Goal: Use online tool/utility: Utilize a website feature to perform a specific function

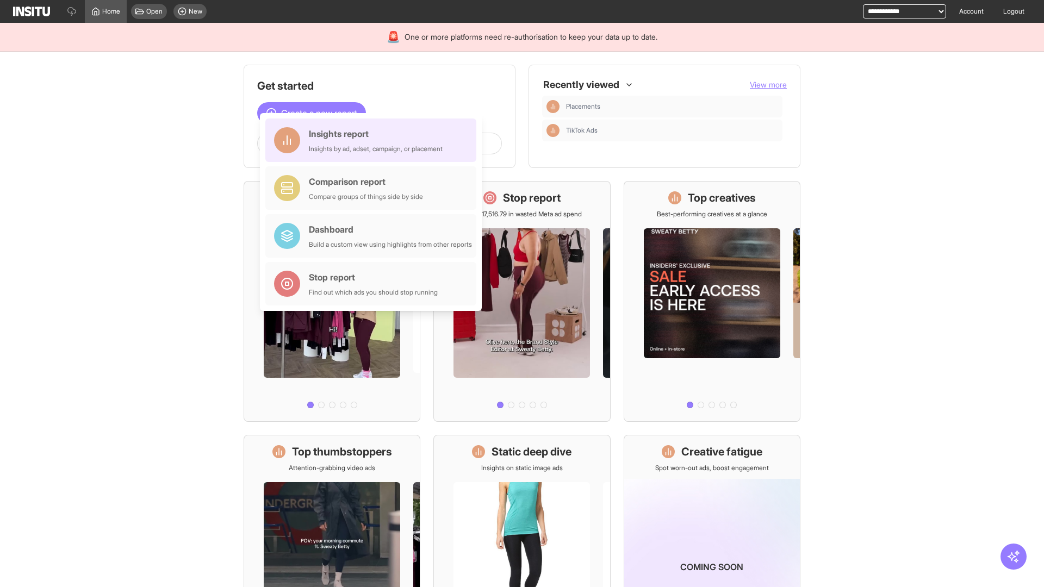
click at [373, 140] on div "Insights report Insights by ad, adset, campaign, or placement" at bounding box center [376, 140] width 134 height 26
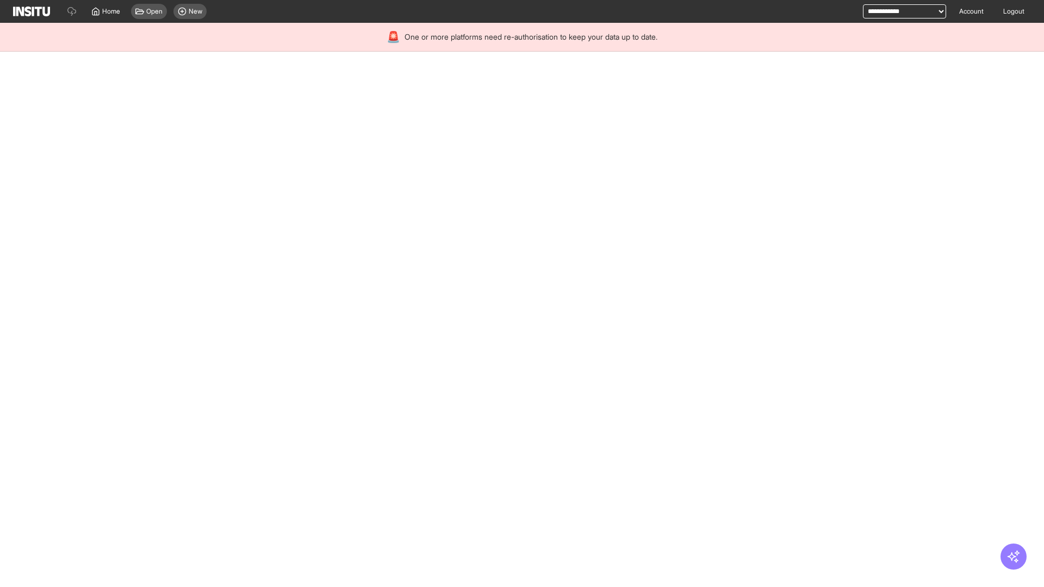
select select "**"
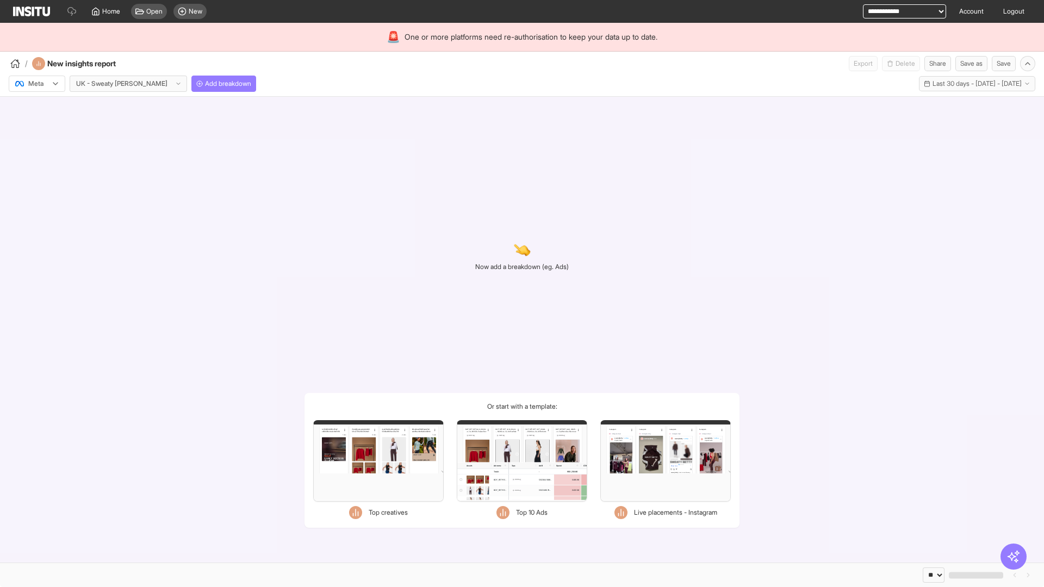
click at [37, 84] on div at bounding box center [29, 83] width 30 height 11
click at [36, 107] on span "Meta" at bounding box center [36, 107] width 15 height 10
click at [205, 84] on span "Add breakdown" at bounding box center [228, 83] width 46 height 9
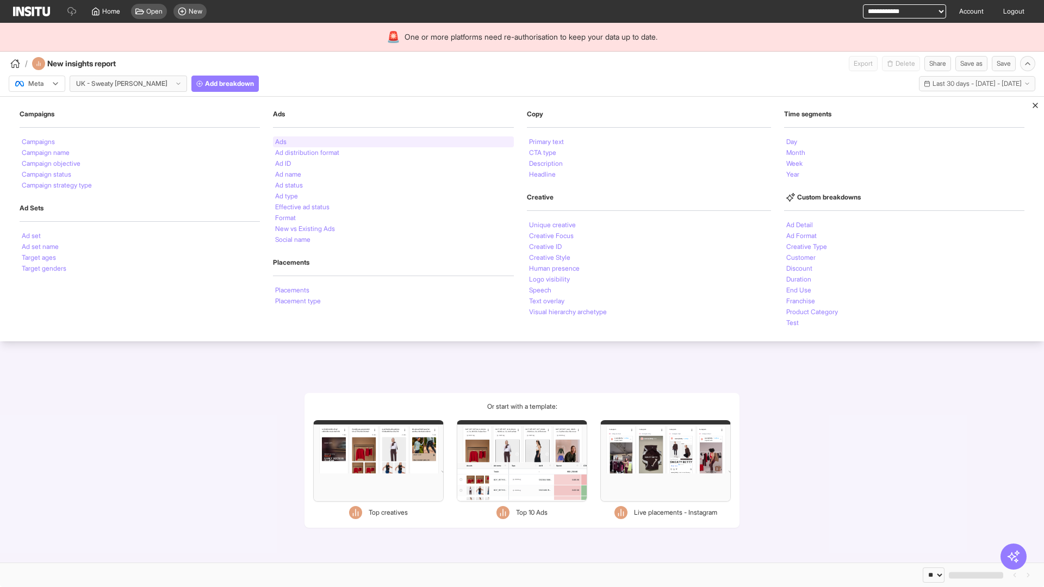
click at [279, 142] on li "Ads" at bounding box center [280, 142] width 11 height 7
